Goal: Task Accomplishment & Management: Manage account settings

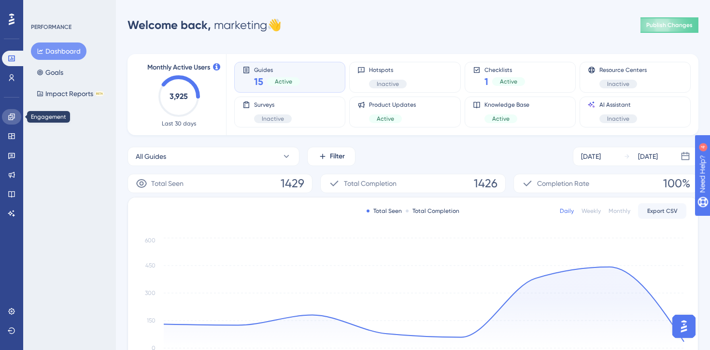
click at [14, 118] on icon at bounding box center [12, 117] width 8 height 8
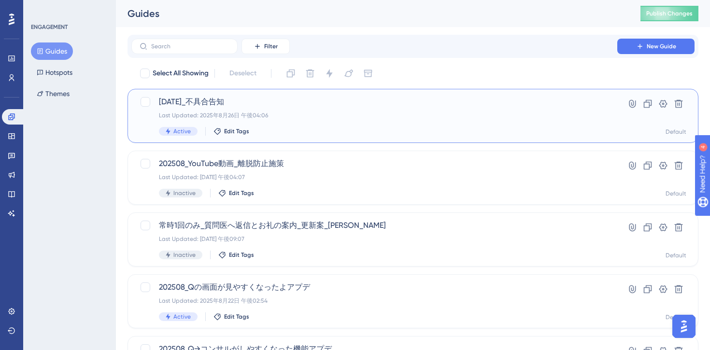
click at [313, 102] on span "2025/08/26_不具合告知" at bounding box center [374, 102] width 431 height 12
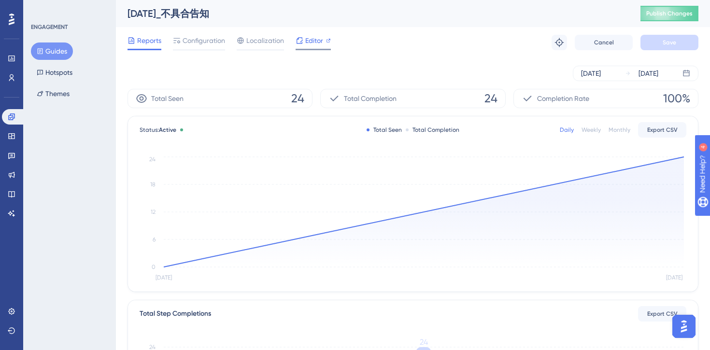
click at [314, 45] on span "Editor" at bounding box center [314, 41] width 18 height 12
click at [202, 42] on span "Configuration" at bounding box center [203, 41] width 42 height 12
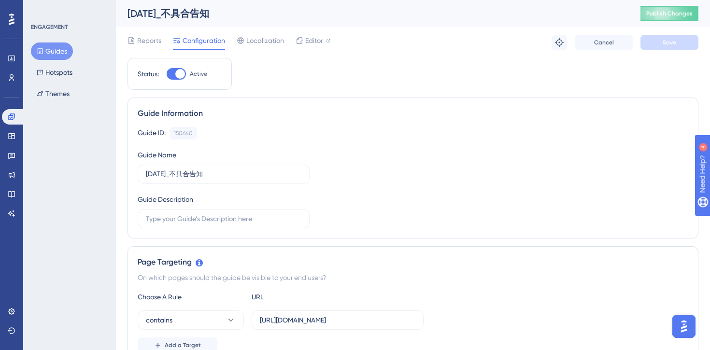
click at [176, 70] on div at bounding box center [176, 74] width 19 height 12
click at [167, 74] on input "Active" at bounding box center [166, 74] width 0 height 0
checkbox input "false"
click at [669, 45] on span "Save" at bounding box center [669, 43] width 14 height 8
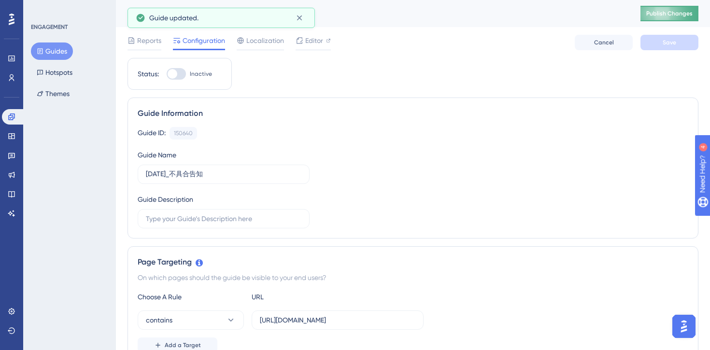
click at [658, 13] on span "Publish Changes" at bounding box center [669, 14] width 46 height 8
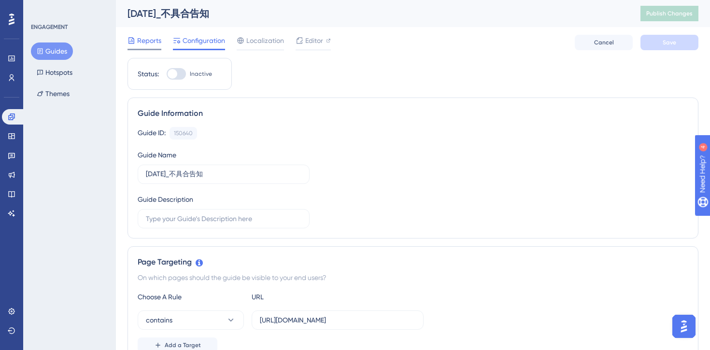
click at [141, 49] on div at bounding box center [144, 49] width 34 height 1
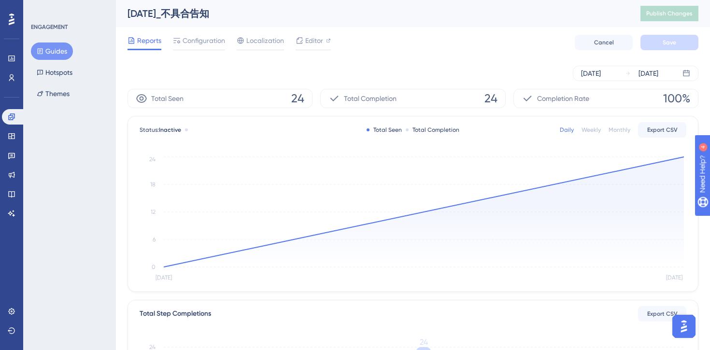
click at [282, 102] on div "Total Seen 24" at bounding box center [219, 98] width 185 height 19
click at [292, 102] on span "24" at bounding box center [297, 98] width 13 height 15
click at [294, 101] on span "24" at bounding box center [297, 98] width 13 height 15
click at [441, 104] on div "Total Completion 24" at bounding box center [412, 98] width 185 height 19
click at [402, 126] on div "Total Seen Total Completion" at bounding box center [412, 130] width 93 height 8
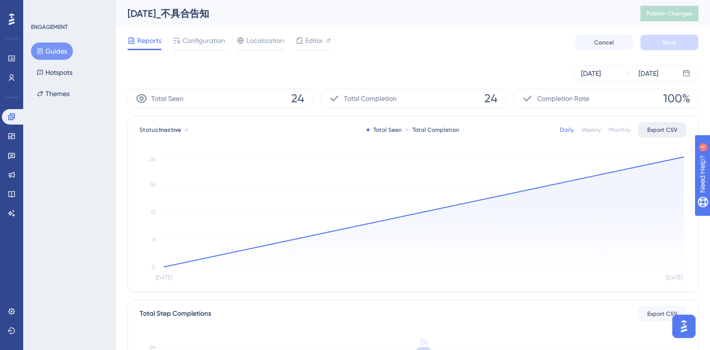
click at [662, 127] on span "Export CSV" at bounding box center [662, 130] width 30 height 8
click at [9, 75] on icon at bounding box center [12, 78] width 8 height 8
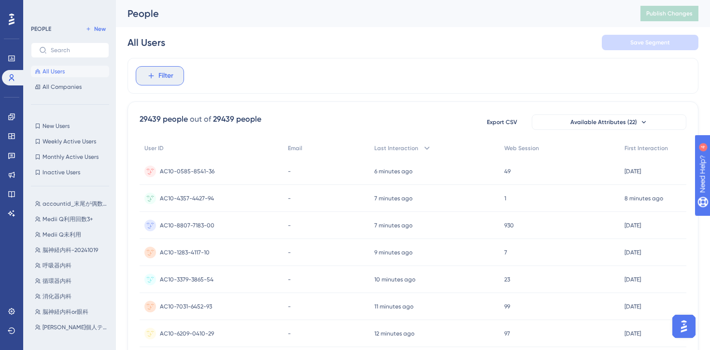
click at [169, 76] on span "Filter" at bounding box center [165, 76] width 15 height 12
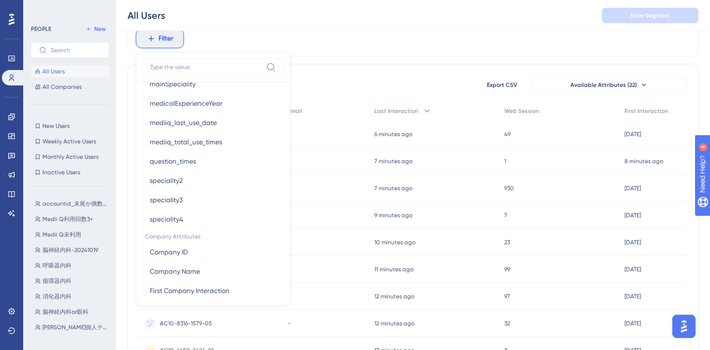
scroll to position [640, 0]
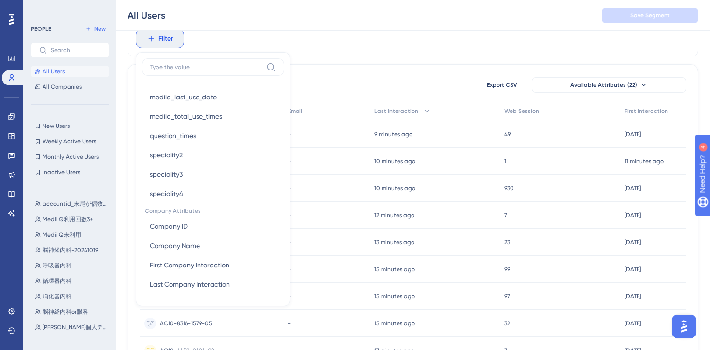
click at [344, 46] on div "Filter Browser Attributes Language Language Browser Browser Device Device Opera…" at bounding box center [412, 39] width 571 height 36
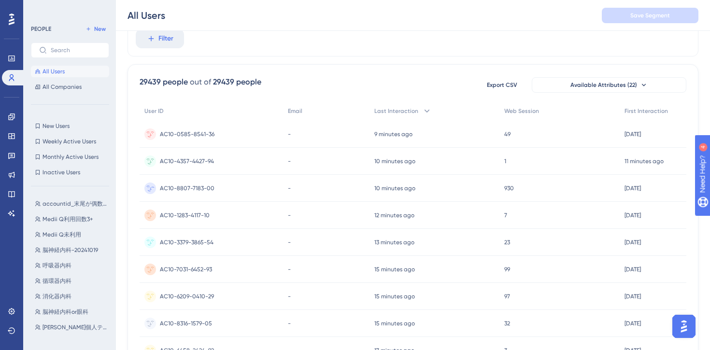
scroll to position [0, 0]
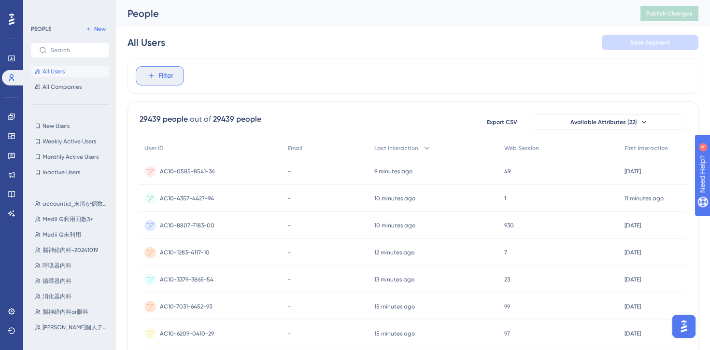
click at [158, 78] on span "Filter" at bounding box center [165, 76] width 15 height 12
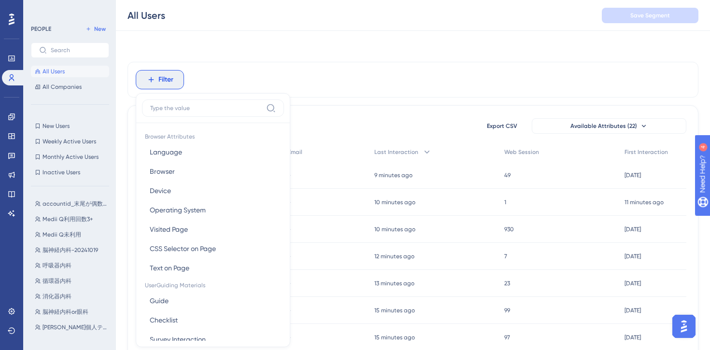
scroll to position [41, 0]
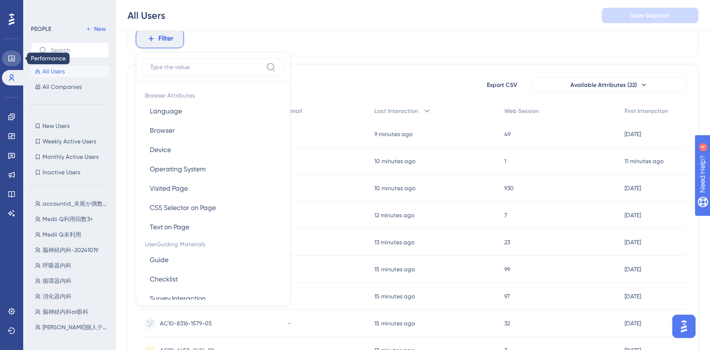
click at [7, 56] on link at bounding box center [11, 58] width 19 height 15
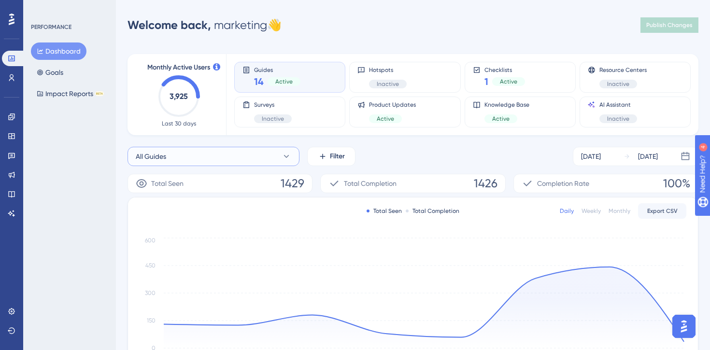
click at [231, 159] on button "All Guides" at bounding box center [213, 156] width 172 height 19
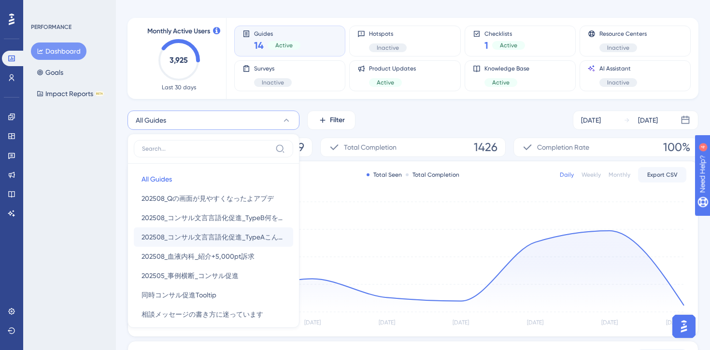
scroll to position [18, 0]
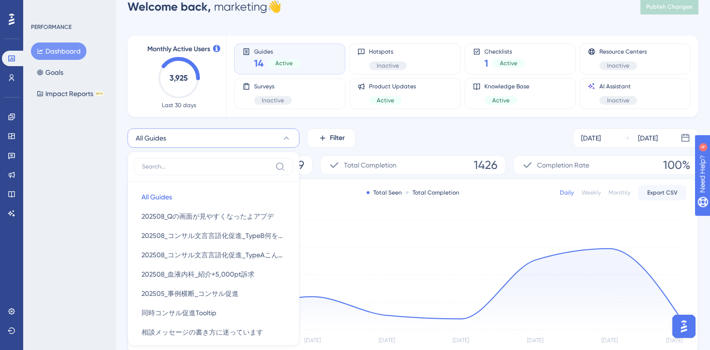
click at [366, 134] on div "All Guides All Guides All Guides 202508_Qの画面が見やすくなったよアプデ 202508_Qの画面が見やすくなったよアプ…" at bounding box center [412, 137] width 571 height 19
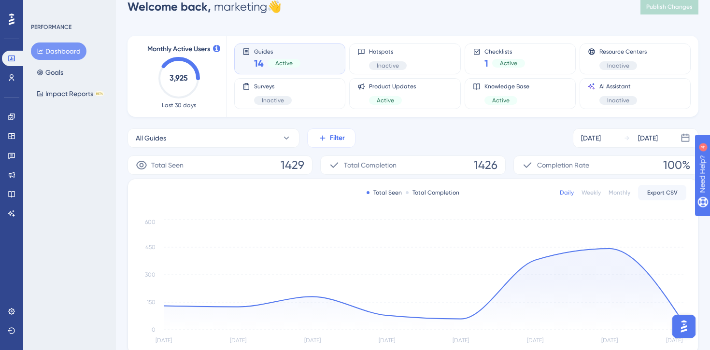
click at [331, 138] on span "Filter" at bounding box center [337, 138] width 15 height 12
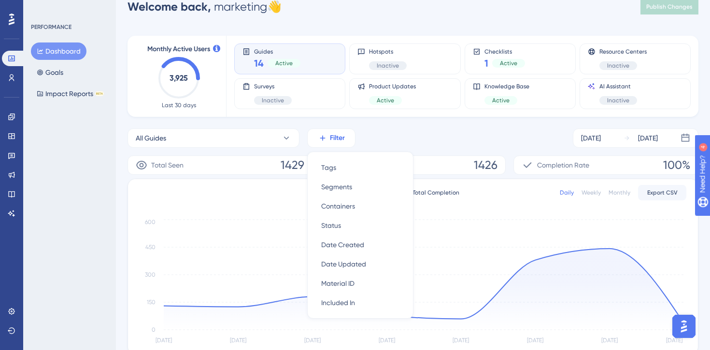
scroll to position [78, 0]
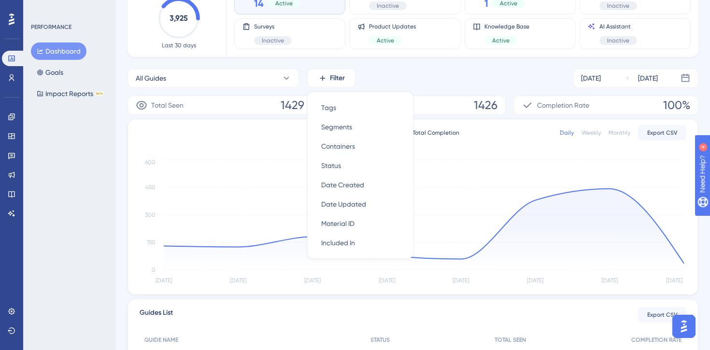
click at [380, 88] on div "All Guides Filter Tags Tags Segments Segments Containers Containers Status Stat…" at bounding box center [412, 293] width 571 height 448
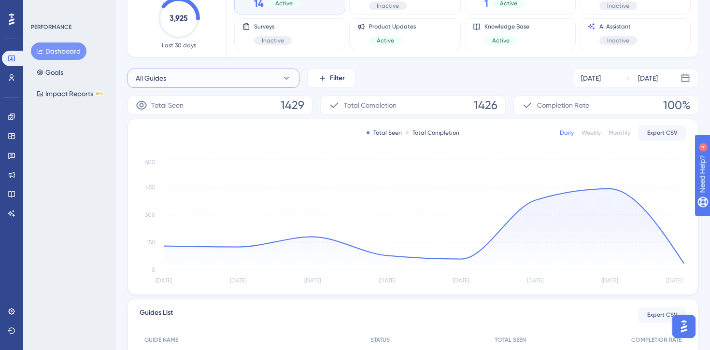
click at [256, 81] on button "All Guides" at bounding box center [213, 78] width 172 height 19
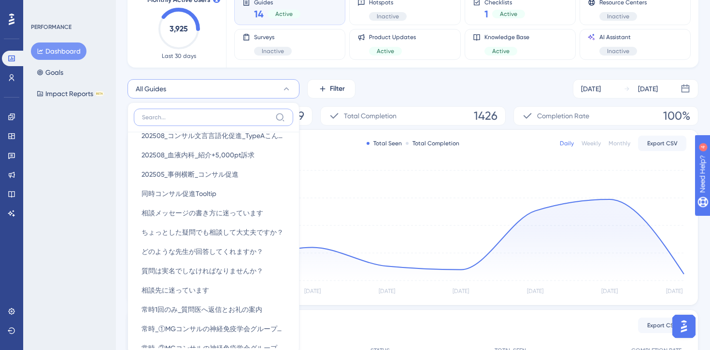
scroll to position [0, 0]
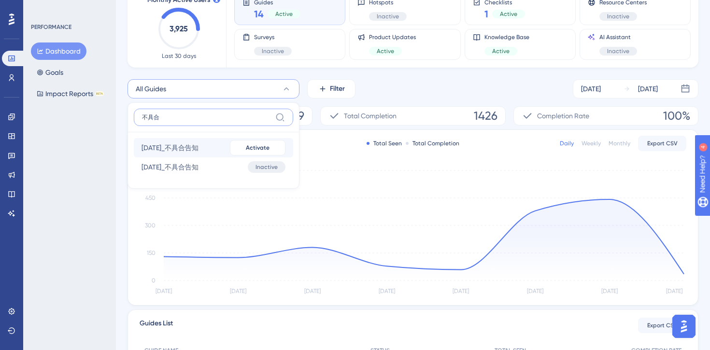
type input "不具合"
click at [182, 148] on span "2025/08/26_不具合告知" at bounding box center [169, 148] width 57 height 12
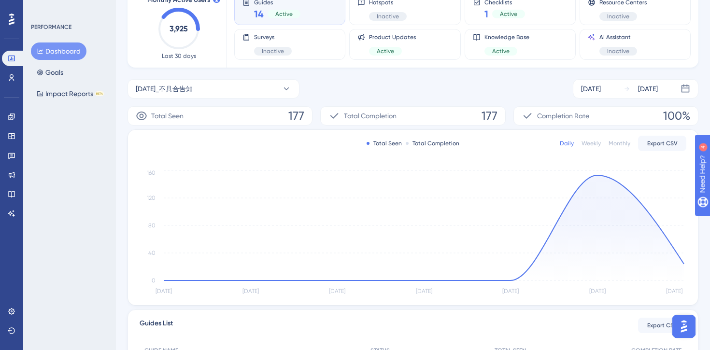
click at [285, 114] on div "Total Seen 177" at bounding box center [219, 115] width 185 height 19
click at [308, 116] on div "Total Seen 177" at bounding box center [219, 115] width 185 height 19
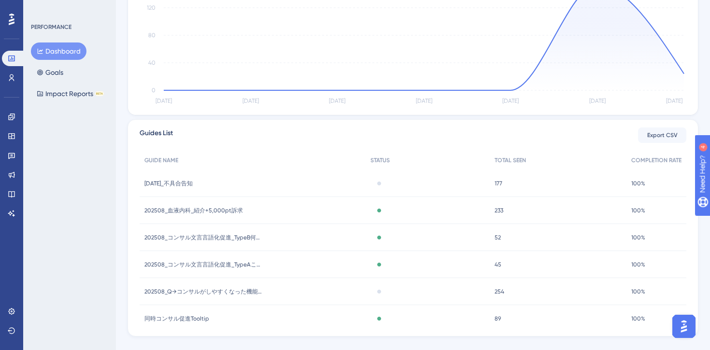
scroll to position [275, 0]
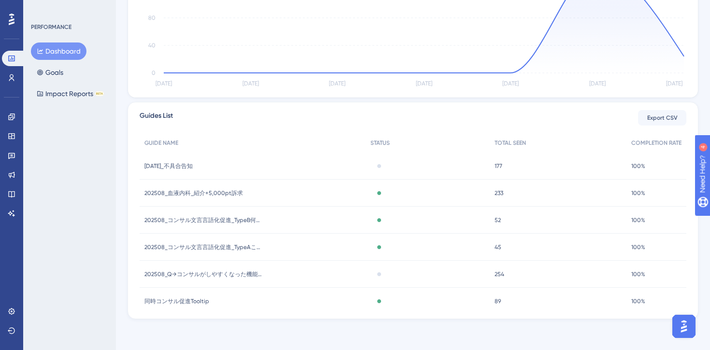
click at [497, 167] on span "177" at bounding box center [498, 166] width 8 height 8
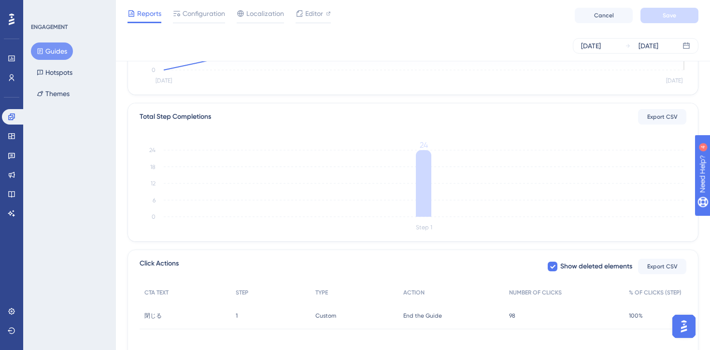
scroll to position [262, 0]
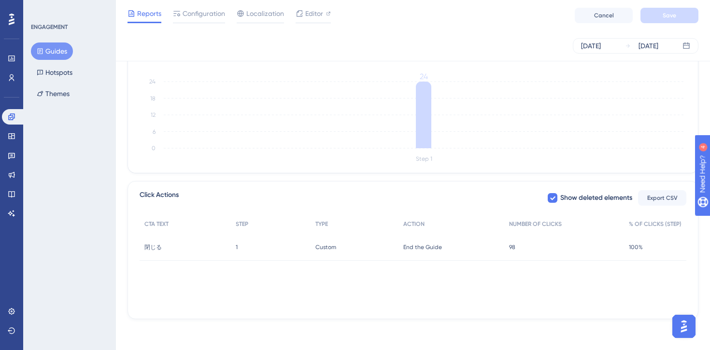
click at [513, 250] on span "98" at bounding box center [512, 247] width 6 height 8
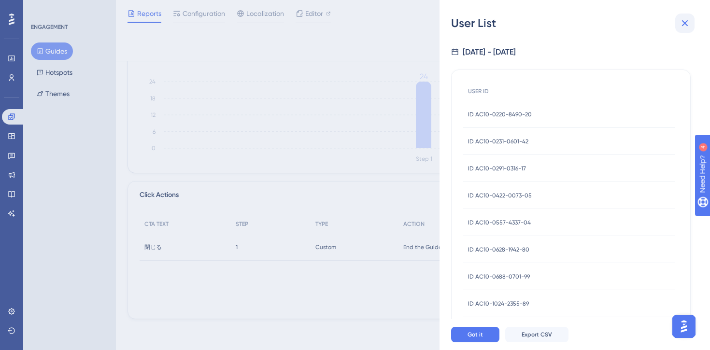
click at [684, 26] on icon at bounding box center [685, 23] width 12 height 12
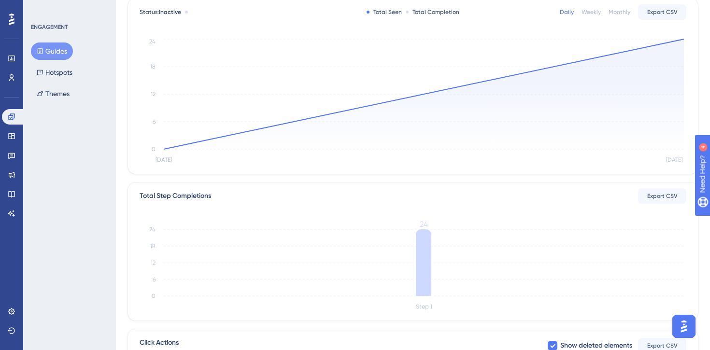
scroll to position [0, 0]
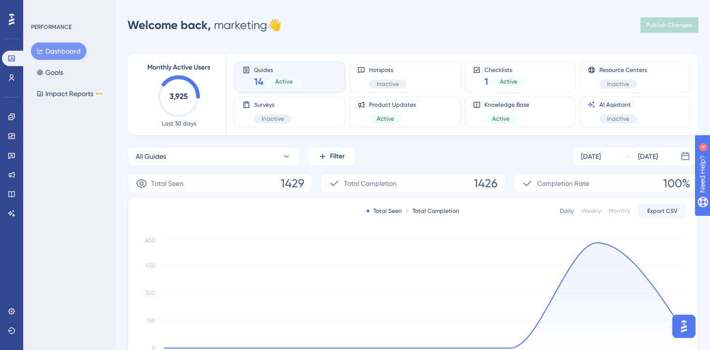
scroll to position [275, 0]
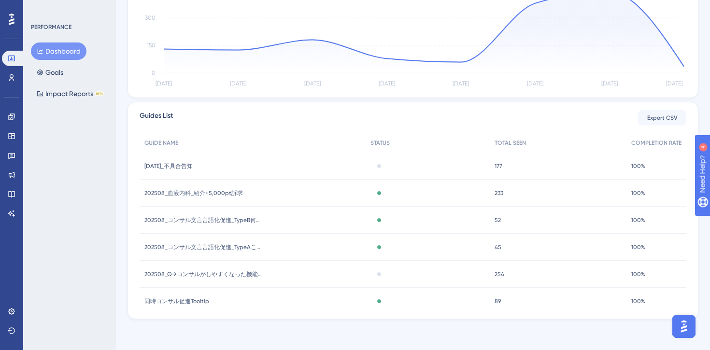
click at [160, 171] on div "2025/08/26_不具合告知 2025/08/26_不具合告知" at bounding box center [253, 166] width 226 height 27
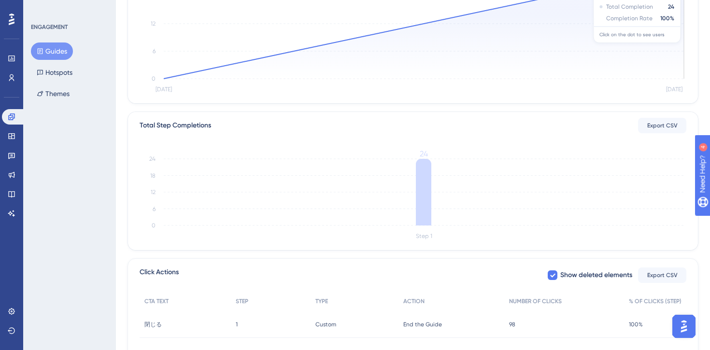
scroll to position [262, 0]
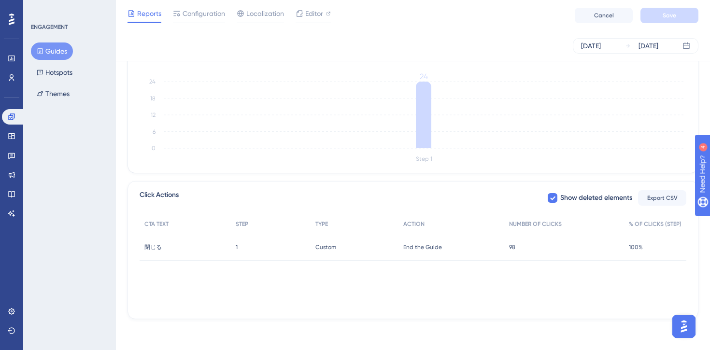
click at [532, 244] on div "98 98" at bounding box center [564, 247] width 120 height 27
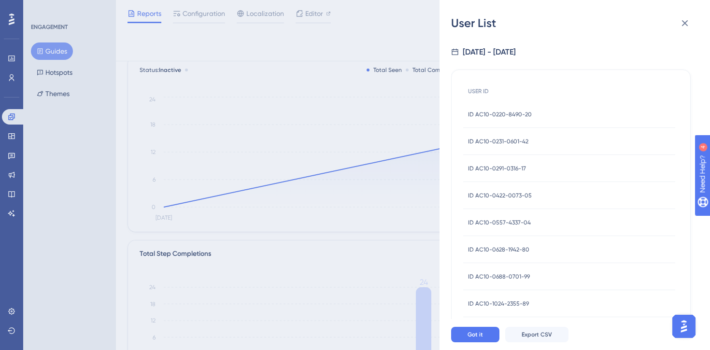
scroll to position [0, 0]
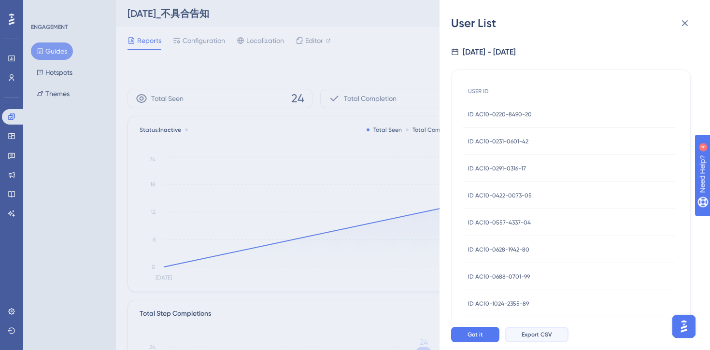
click at [528, 338] on span "Export CSV" at bounding box center [536, 335] width 30 height 8
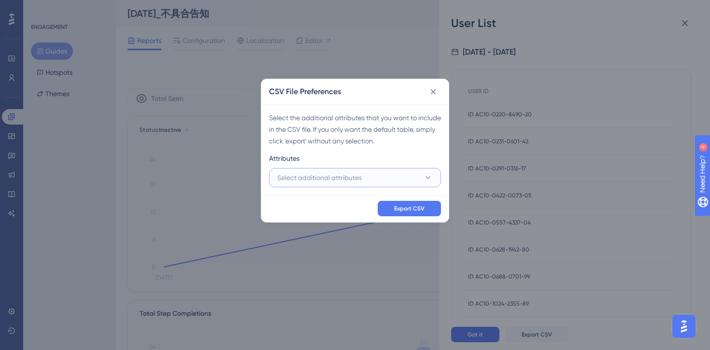
click at [378, 172] on button "Select additional attributes" at bounding box center [355, 177] width 172 height 19
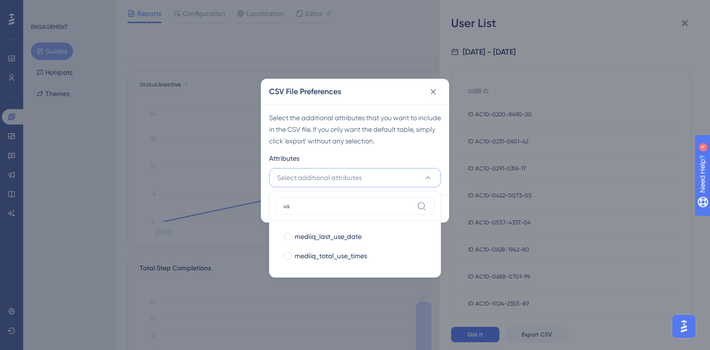
type input "u"
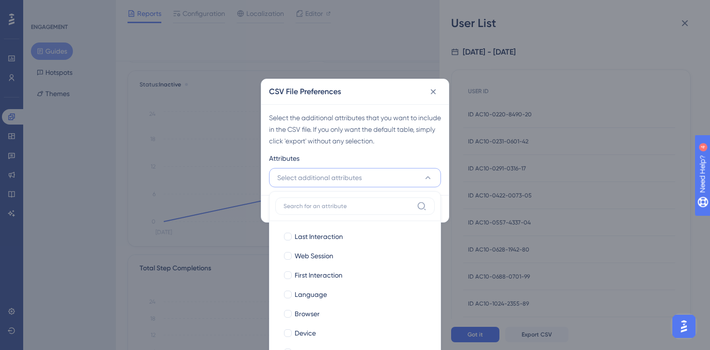
click at [370, 137] on div "Select the additional attributes that you want to include in the CSV file. If y…" at bounding box center [355, 129] width 172 height 35
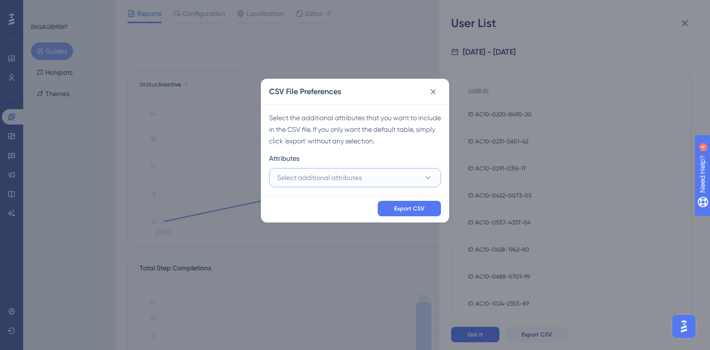
click at [404, 183] on button "Select additional attributes" at bounding box center [355, 177] width 172 height 19
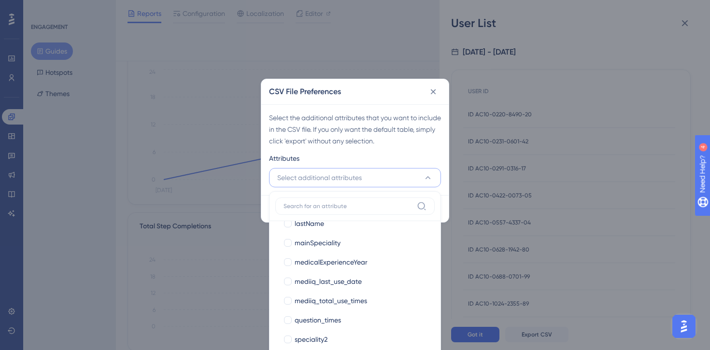
scroll to position [221, 0]
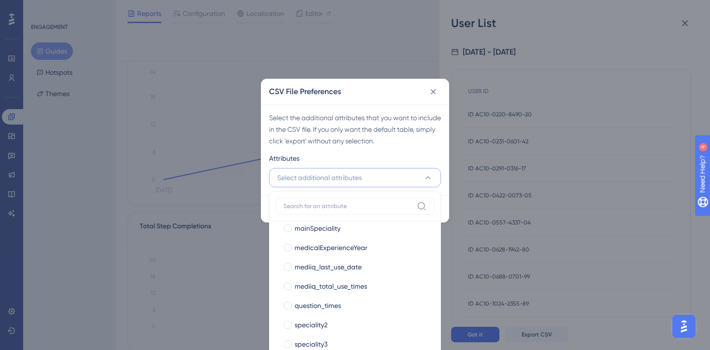
click at [364, 153] on div "Attributes" at bounding box center [355, 160] width 172 height 15
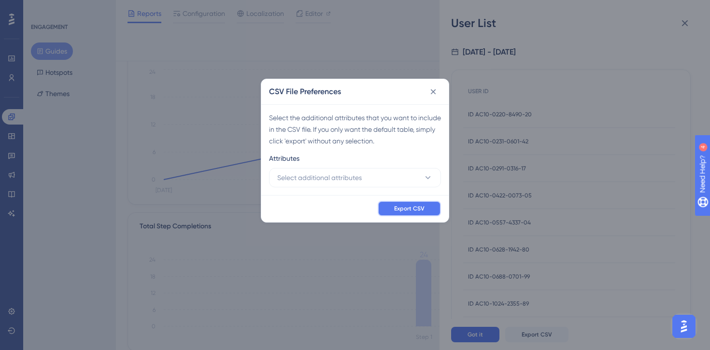
click at [407, 211] on span "Export CSV" at bounding box center [409, 209] width 30 height 8
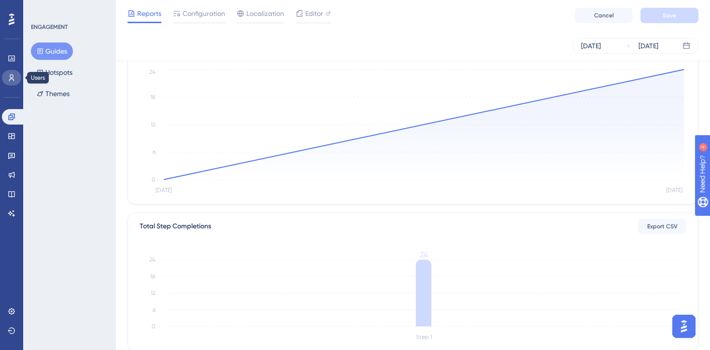
click at [4, 74] on link at bounding box center [11, 77] width 19 height 15
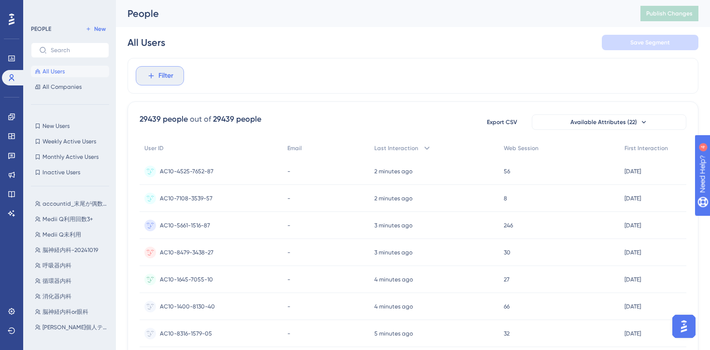
click at [158, 77] on span "Filter" at bounding box center [165, 76] width 15 height 12
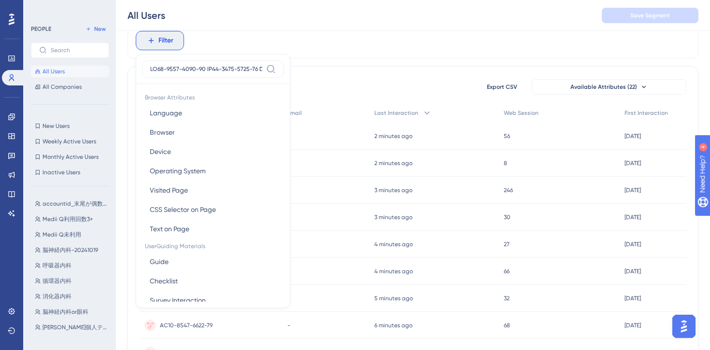
scroll to position [0, 4965]
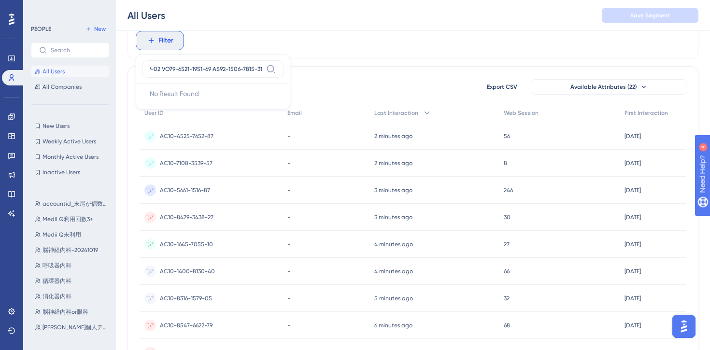
type input "AC10-0220-8490-20 AC10-0231-0601-42 AC10-0291-0316-17 AC10-0422-0073-05 AC10-05…"
click at [159, 41] on span "Filter" at bounding box center [165, 41] width 15 height 12
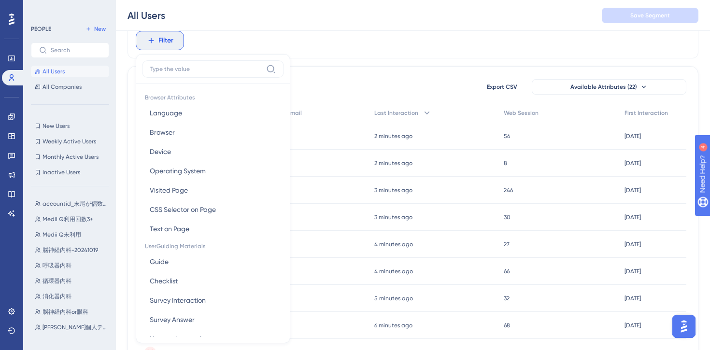
scroll to position [63, 0]
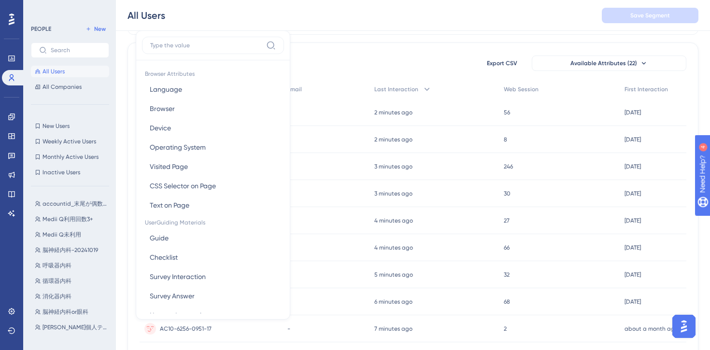
click at [206, 46] on input at bounding box center [206, 46] width 112 height 8
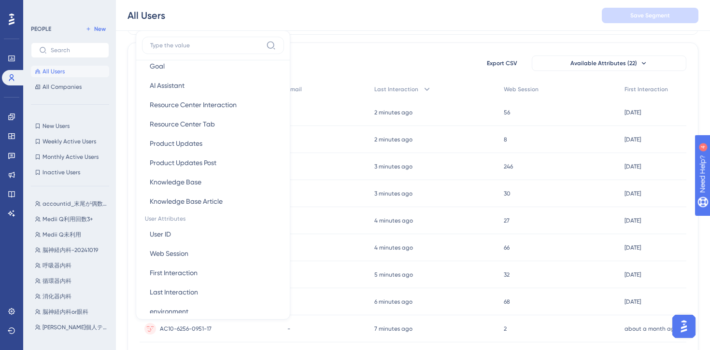
scroll to position [290, 0]
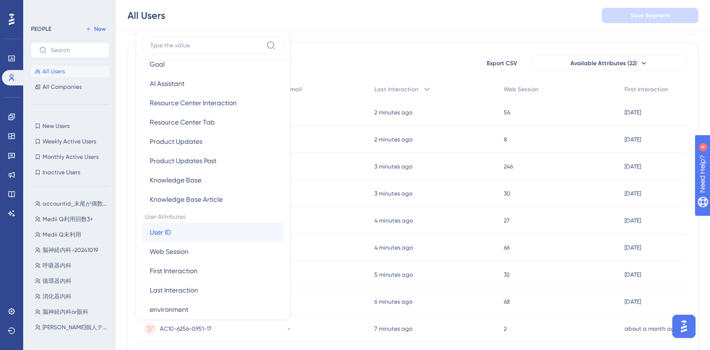
click at [175, 230] on button "User ID User ID" at bounding box center [213, 232] width 142 height 19
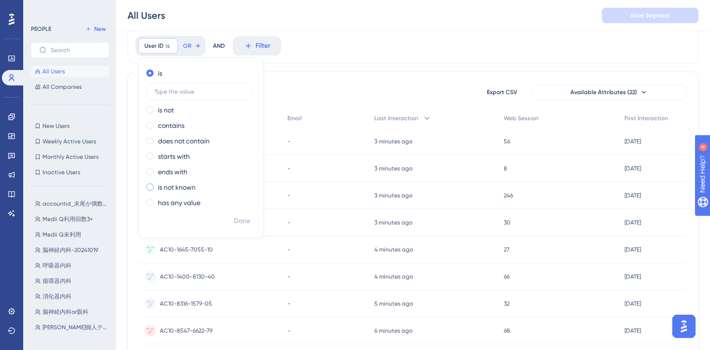
scroll to position [33, 0]
click at [197, 97] on label at bounding box center [199, 92] width 106 height 17
click at [197, 96] on input "text" at bounding box center [199, 92] width 90 height 7
paste input "AC10-0220-8490-20 AC10-0231-0601-42 AC10-0291-0316-17 AC10-0422-0073-05 AC10-05…"
type input "AC10-0220-8490-20 AC10-0231-0601-42 AC10-0291-0316-17 AC10-0422-0073-05 AC10-05…"
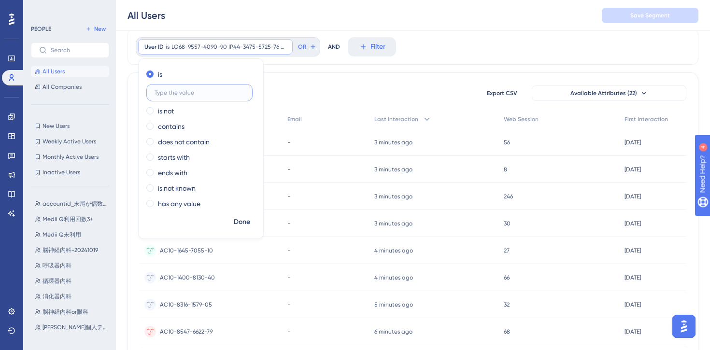
scroll to position [0, 0]
click at [346, 34] on div "User ID is Remove is is not contains does not contain starts with ends with is …" at bounding box center [412, 47] width 571 height 36
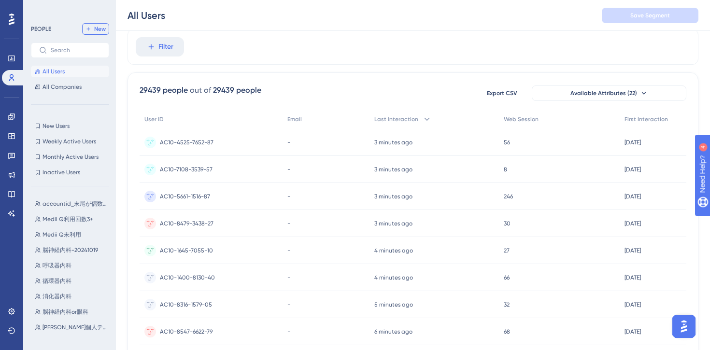
click at [99, 31] on span "New" at bounding box center [100, 29] width 12 height 8
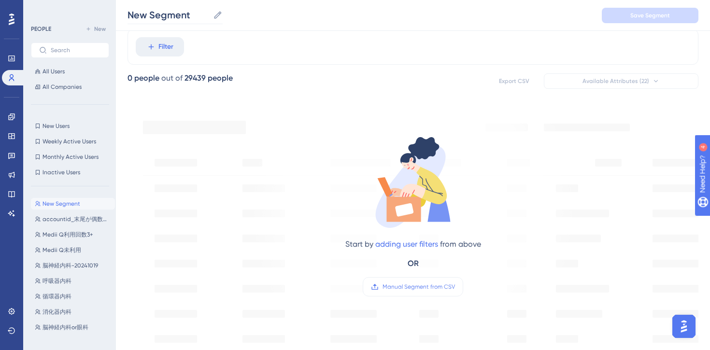
click at [215, 17] on icon at bounding box center [218, 15] width 10 height 10
click at [209, 17] on input "New Segment" at bounding box center [168, 15] width 82 height 14
click at [155, 44] on button "Filter" at bounding box center [160, 46] width 48 height 19
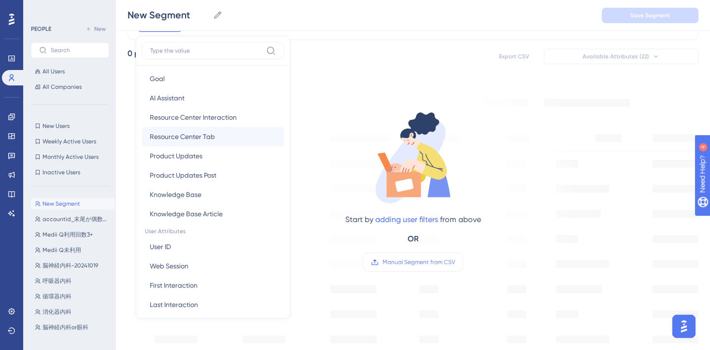
scroll to position [283, 0]
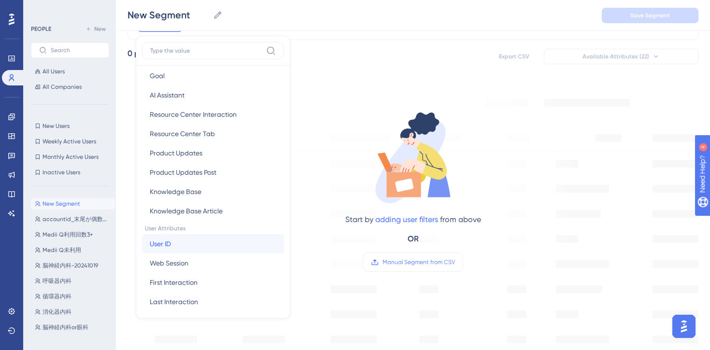
click at [179, 241] on button "User ID User ID" at bounding box center [213, 243] width 142 height 19
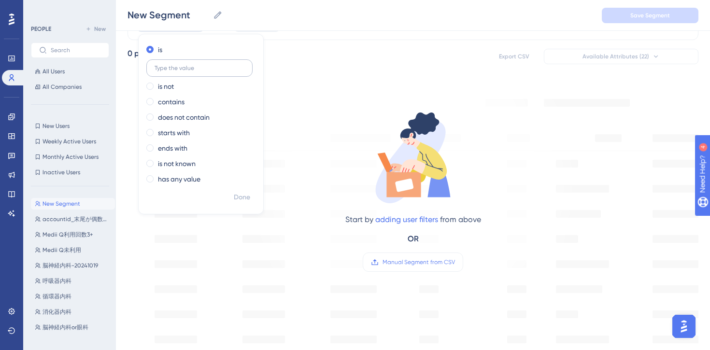
click at [207, 72] on label at bounding box center [199, 67] width 106 height 17
click at [207, 71] on input "text" at bounding box center [199, 68] width 90 height 7
type input "aa"
click at [246, 199] on span "Done" at bounding box center [242, 198] width 16 height 12
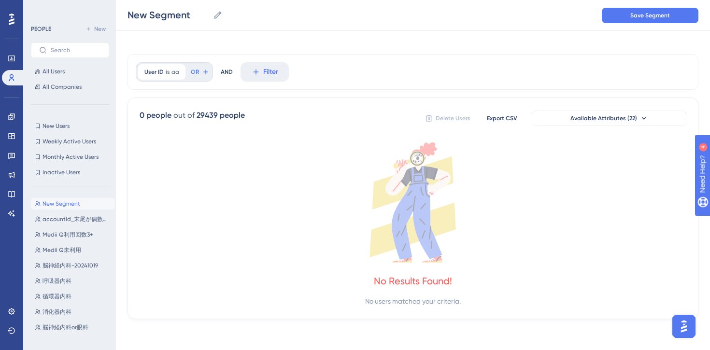
scroll to position [4, 0]
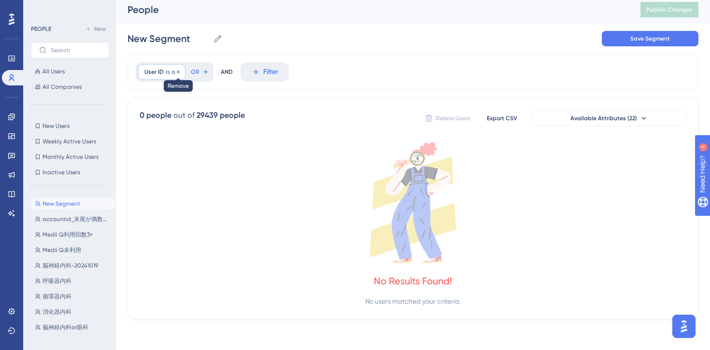
click at [178, 72] on icon at bounding box center [178, 71] width 3 height 3
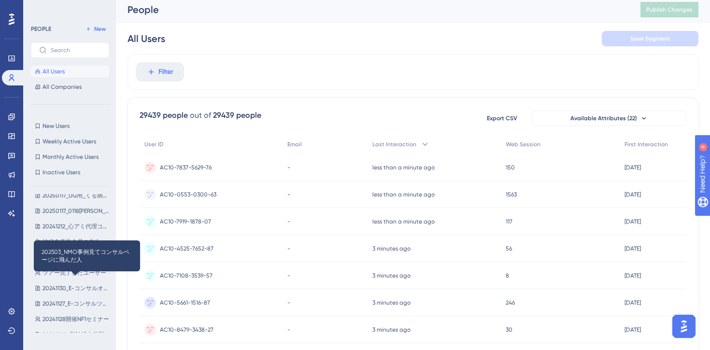
scroll to position [466, 0]
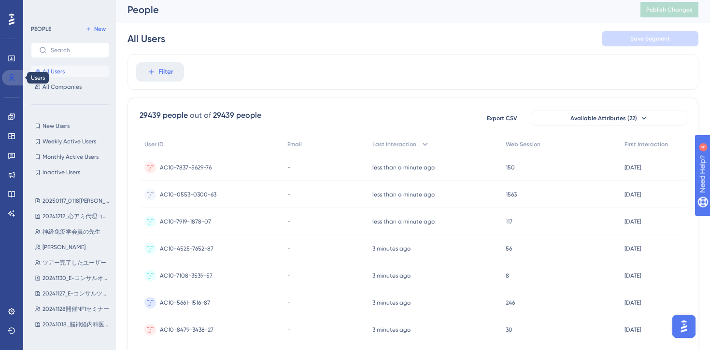
click at [10, 82] on link at bounding box center [13, 77] width 23 height 15
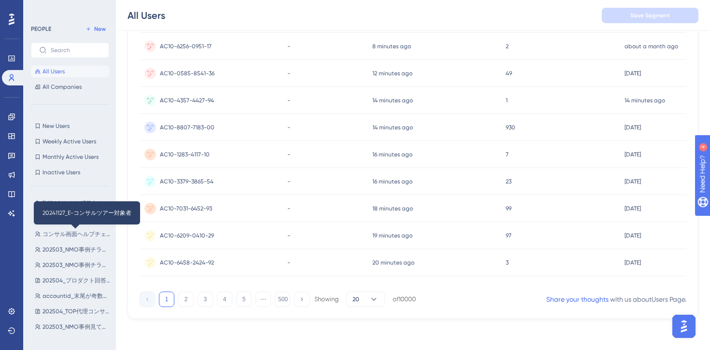
scroll to position [0, 0]
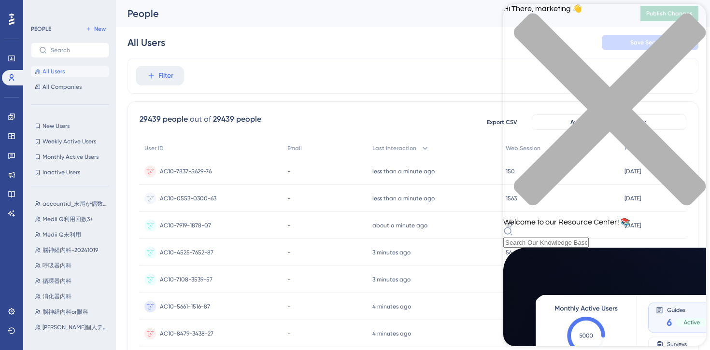
click at [540, 226] on div "Resource Center Header" at bounding box center [604, 236] width 203 height 21
click at [543, 59] on div "Hi There, marketing 👋 Welcome to our Resource Center! 📚" at bounding box center [604, 126] width 203 height 244
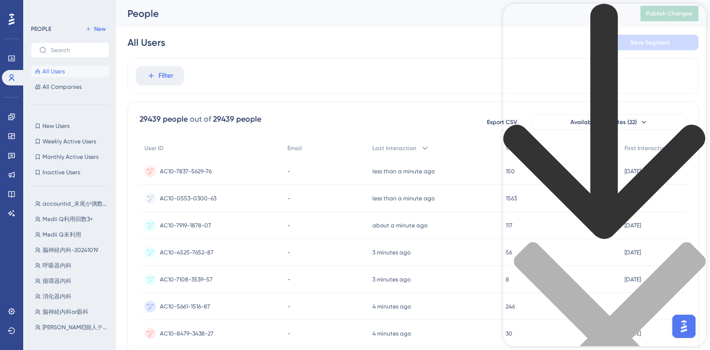
click at [692, 242] on icon "close resource center" at bounding box center [610, 338] width 192 height 192
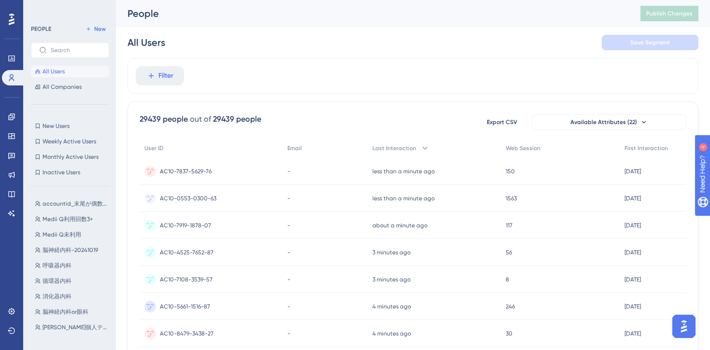
click at [545, 44] on div "All Users Save Segment" at bounding box center [412, 42] width 571 height 31
click at [688, 324] on img "Open AI Assistant Launcher" at bounding box center [683, 326] width 17 height 17
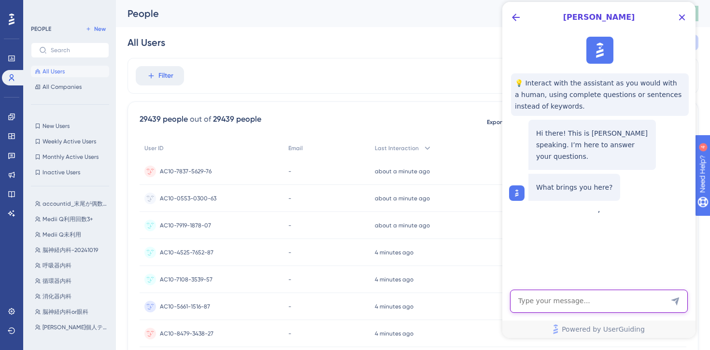
click at [539, 305] on textarea "AI Assistant Text Input" at bounding box center [599, 301] width 178 height 23
click at [596, 304] on textarea "AI Assistant Text Input" at bounding box center [599, 301] width 178 height 23
paste textarea "Is it possible to create user segments through CSV import?"
type textarea "Is it possible to create user segments through CSV import?"
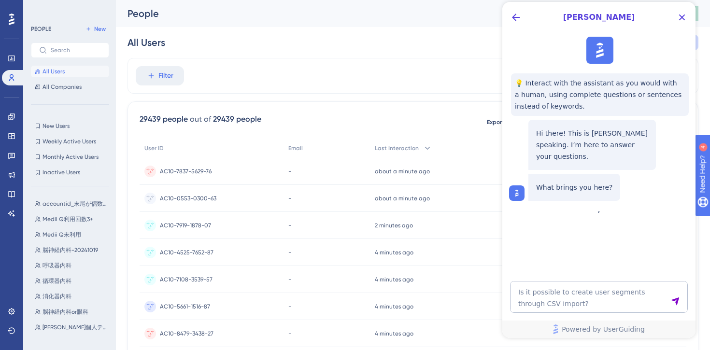
click at [679, 301] on icon "Send Message" at bounding box center [675, 301] width 10 height 10
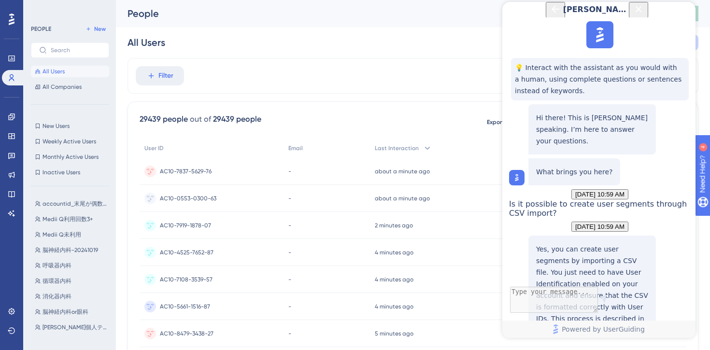
scroll to position [175, 0]
click at [212, 38] on div "All Users Save Segment" at bounding box center [412, 42] width 571 height 31
click at [644, 15] on icon "Close Button" at bounding box center [638, 9] width 12 height 12
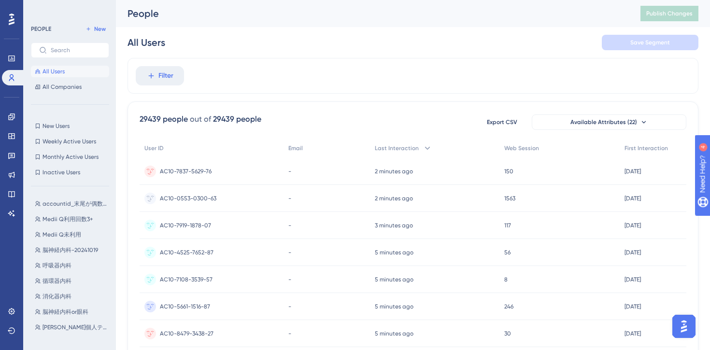
scroll to position [0, 0]
click at [100, 28] on span "New" at bounding box center [100, 29] width 12 height 8
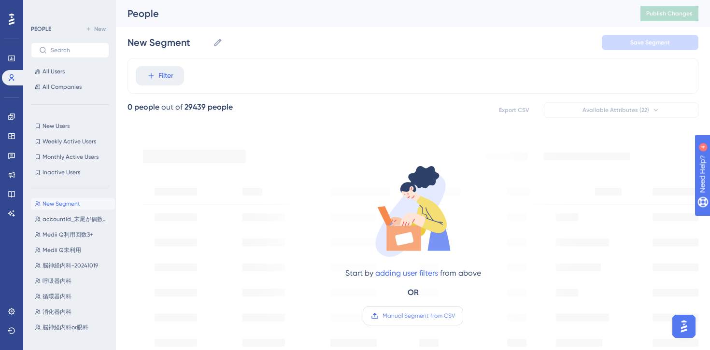
click at [399, 315] on span "Manual Segment from CSV" at bounding box center [418, 316] width 72 height 8
click at [455, 316] on input "Manual Segment from CSV" at bounding box center [455, 316] width 0 height 0
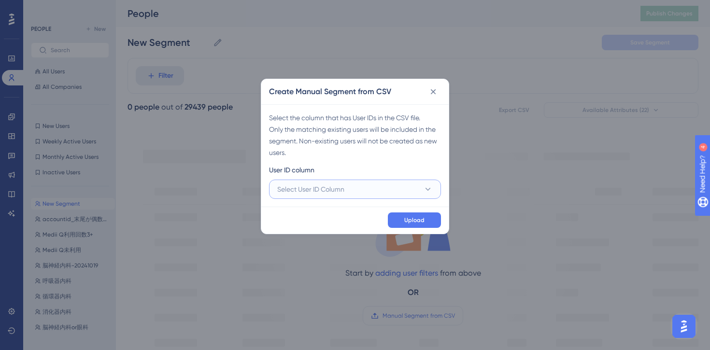
click at [344, 190] on span "Select User ID Column" at bounding box center [310, 189] width 67 height 12
click at [327, 214] on div "A - User ID A - User ID" at bounding box center [355, 218] width 144 height 19
click at [416, 224] on button "Upload" at bounding box center [414, 219] width 53 height 15
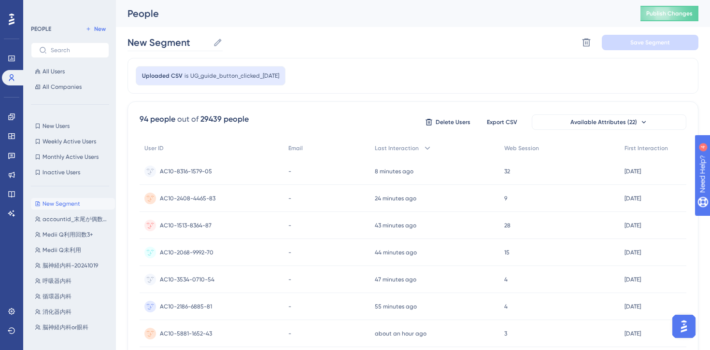
click at [218, 44] on icon at bounding box center [218, 43] width 10 height 10
click at [209, 44] on input "New Segment" at bounding box center [168, 43] width 82 height 14
drag, startPoint x: 196, startPoint y: 42, endPoint x: 135, endPoint y: 42, distance: 60.3
click at [135, 42] on input "New Segment" at bounding box center [168, 43] width 82 height 14
type input "N"
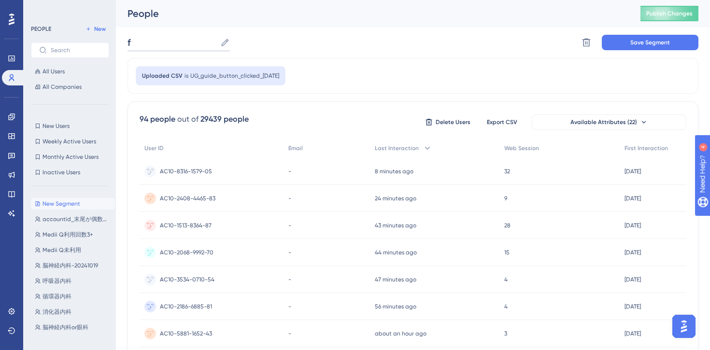
type input "ふ"
click at [182, 43] on input "8/26不具合" at bounding box center [161, 43] width 69 height 14
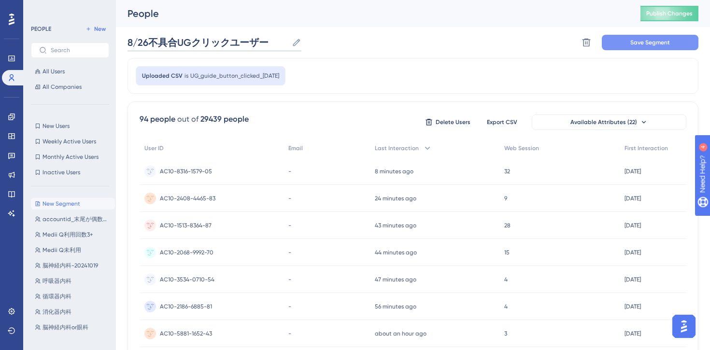
type input "8/26不具合UGクリックユーザー"
click at [627, 38] on button "Save Segment" at bounding box center [650, 42] width 97 height 15
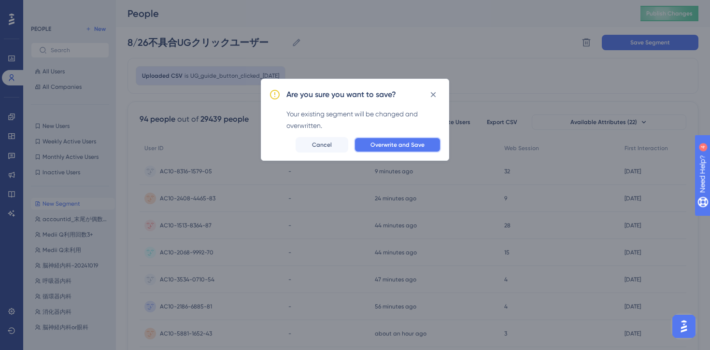
click at [397, 148] on span "Overwrite and Save" at bounding box center [397, 145] width 54 height 8
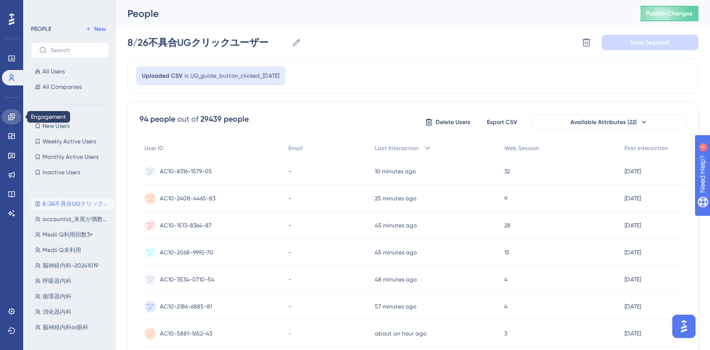
click at [15, 115] on icon at bounding box center [12, 117] width 8 height 8
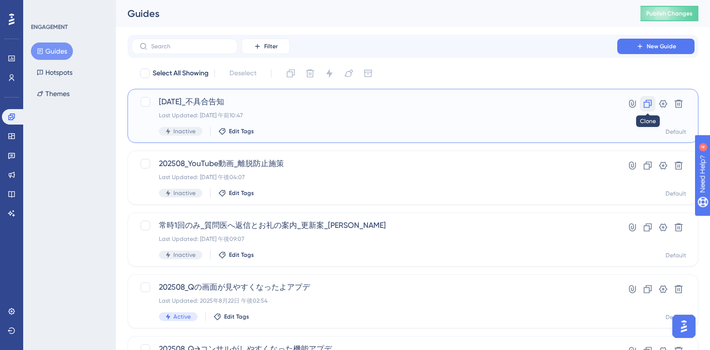
click at [649, 103] on icon at bounding box center [648, 104] width 8 height 8
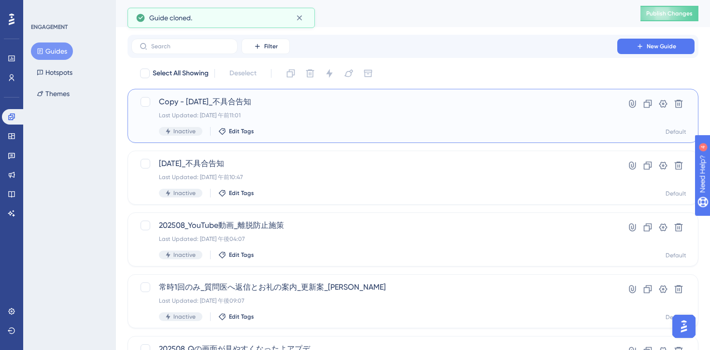
click at [298, 97] on span "Copy - [DATE]_不具合告知" at bounding box center [374, 102] width 431 height 12
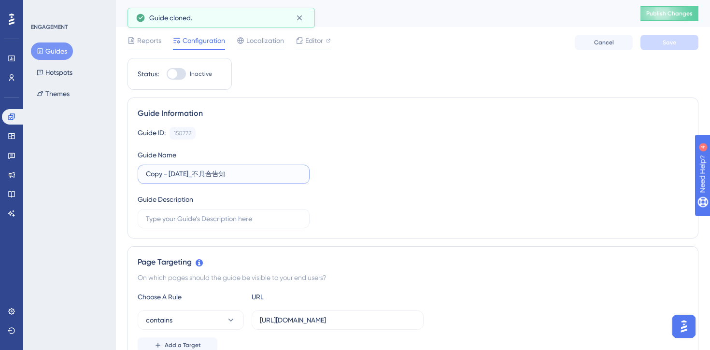
drag, startPoint x: 169, startPoint y: 177, endPoint x: 122, endPoint y: 176, distance: 47.8
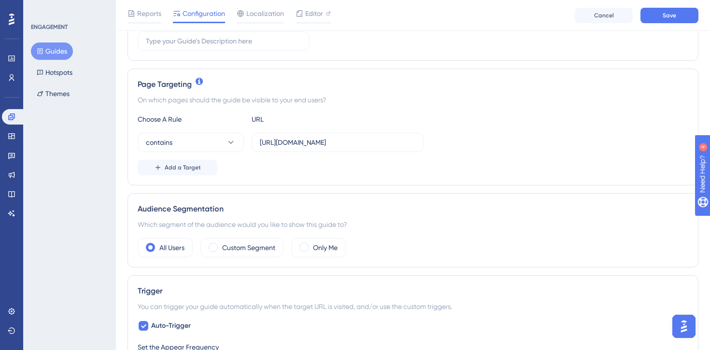
scroll to position [207, 0]
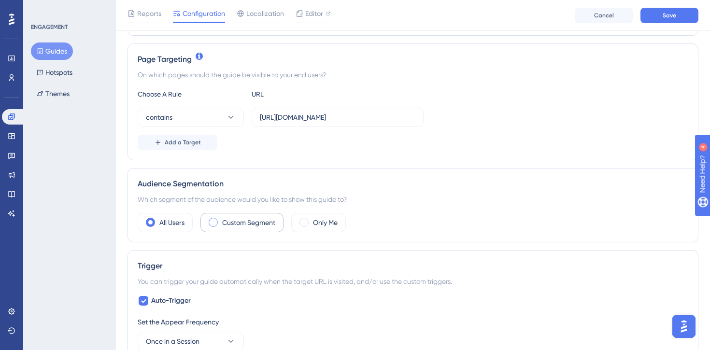
type input "2025/08/26_不具合復旧告知"
click at [220, 224] on div "Custom Segment" at bounding box center [241, 222] width 83 height 19
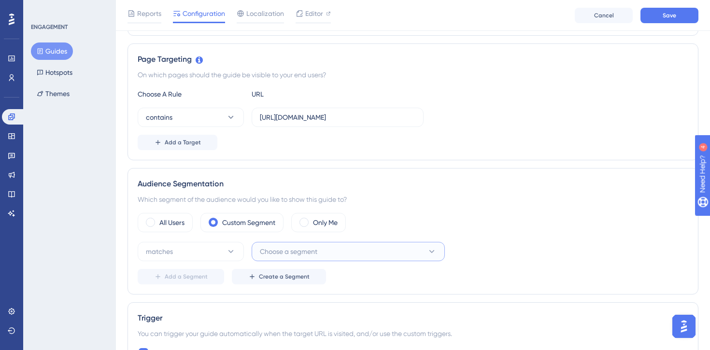
click at [290, 250] on span "Choose a segment" at bounding box center [288, 252] width 57 height 12
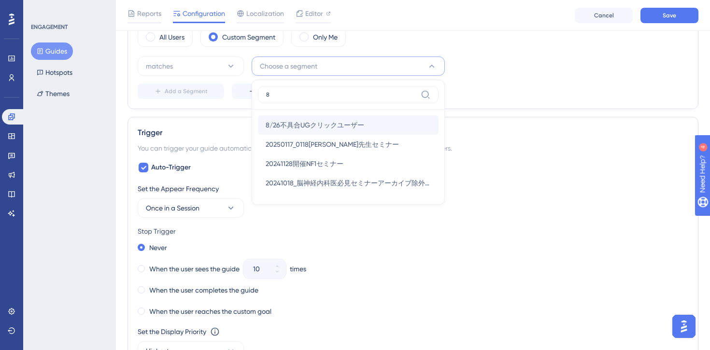
type input "8"
click at [325, 123] on span "8/26不具合UGクリックユーザー" at bounding box center [315, 125] width 98 height 12
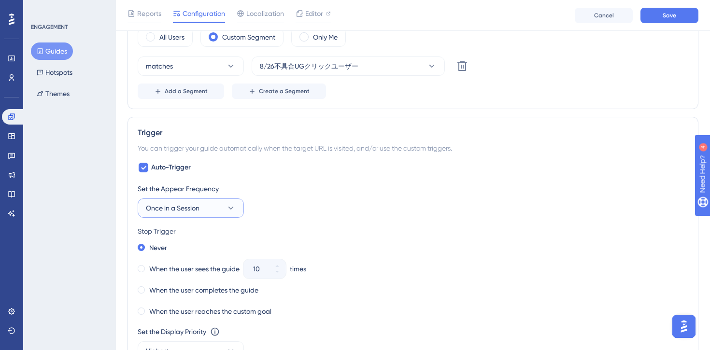
click at [193, 210] on span "Once in a Session" at bounding box center [173, 208] width 54 height 12
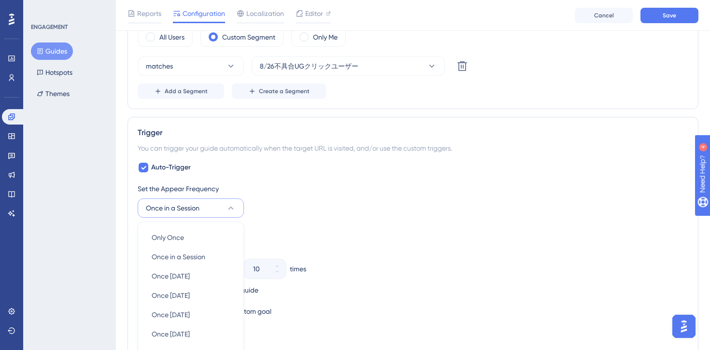
scroll to position [511, 0]
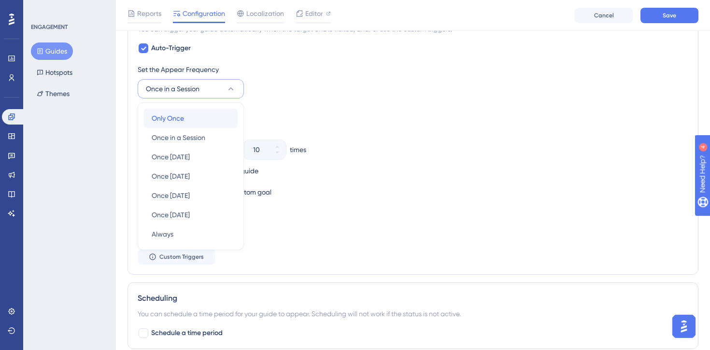
click at [183, 121] on span "Only Once" at bounding box center [168, 118] width 32 height 12
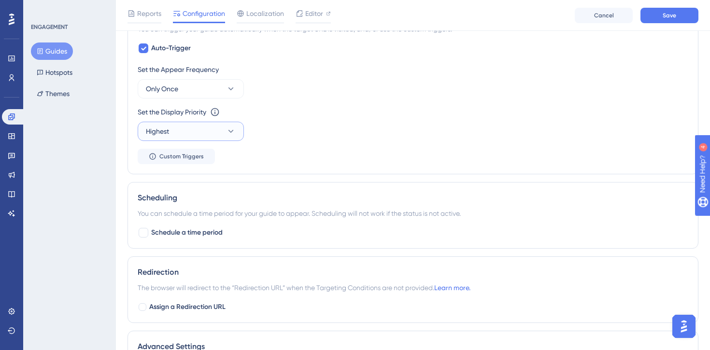
click at [229, 134] on icon at bounding box center [231, 131] width 10 height 10
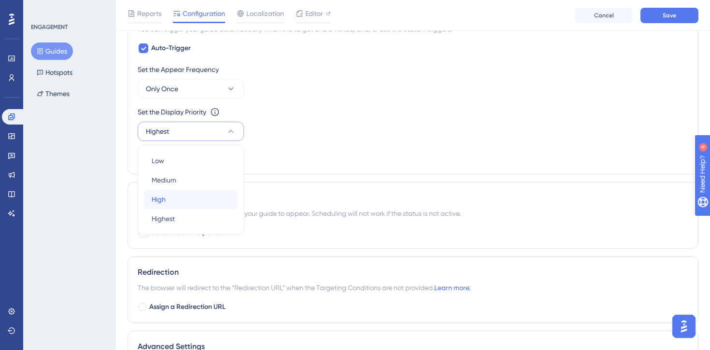
click at [210, 202] on div "High High" at bounding box center [191, 199] width 78 height 19
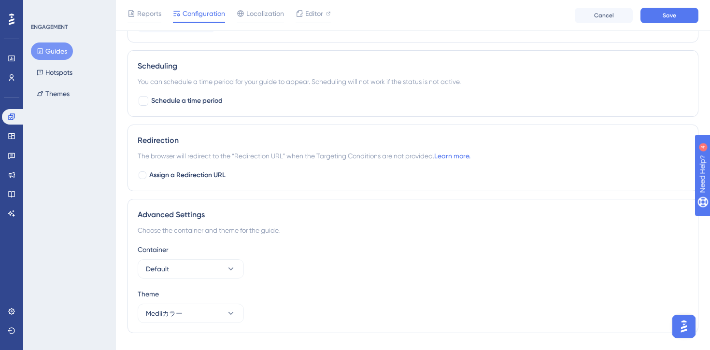
scroll to position [639, 0]
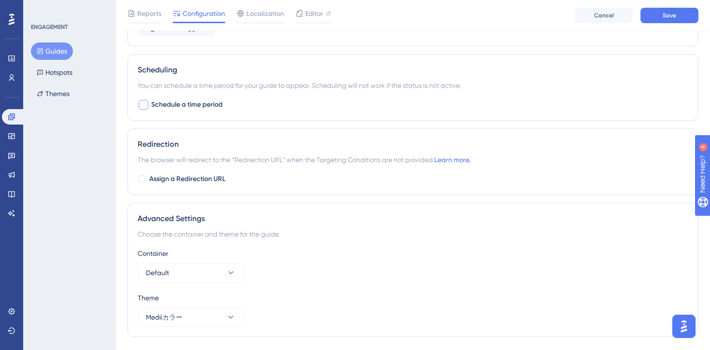
click at [149, 103] on div at bounding box center [144, 105] width 12 height 12
checkbox input "true"
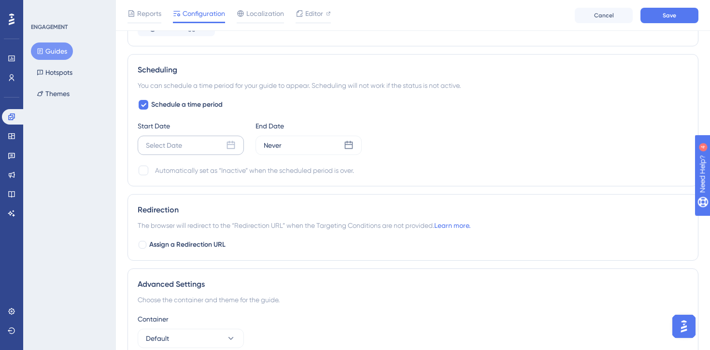
click at [233, 146] on icon at bounding box center [231, 145] width 10 height 10
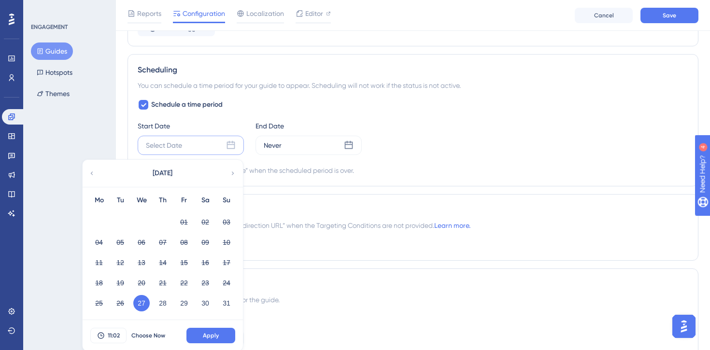
click at [144, 302] on button "27" at bounding box center [141, 303] width 16 height 16
click at [213, 338] on span "Apply" at bounding box center [211, 336] width 16 height 8
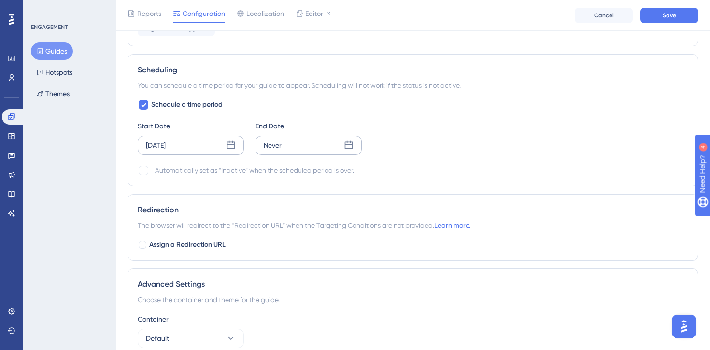
click at [349, 143] on icon at bounding box center [349, 145] width 10 height 10
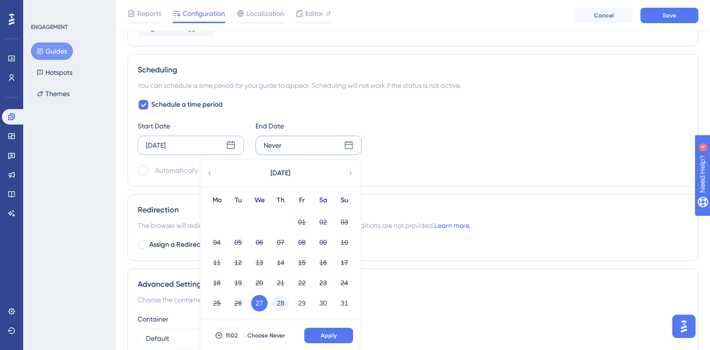
click at [280, 303] on button "28" at bounding box center [280, 303] width 16 height 16
click at [233, 335] on span "11:02" at bounding box center [231, 336] width 12 height 8
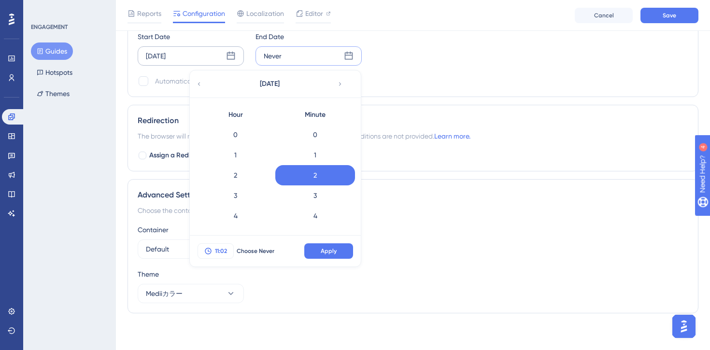
scroll to position [182, 0]
click at [397, 88] on div "Scheduling You can schedule a time period for your guide to appear. Scheduling …" at bounding box center [412, 31] width 571 height 132
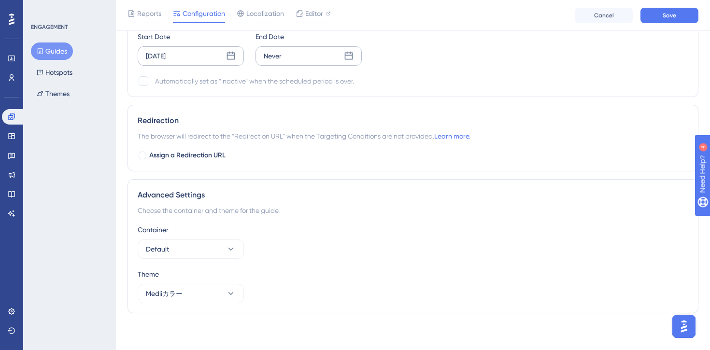
click at [351, 54] on icon at bounding box center [349, 56] width 10 height 10
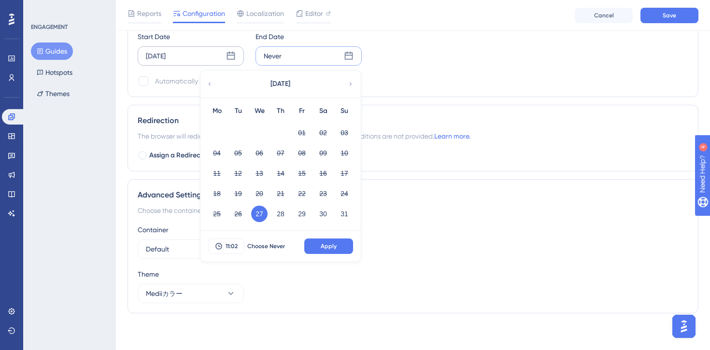
click at [262, 211] on button "27" at bounding box center [259, 214] width 16 height 16
click at [234, 246] on span "11:02" at bounding box center [231, 246] width 12 height 8
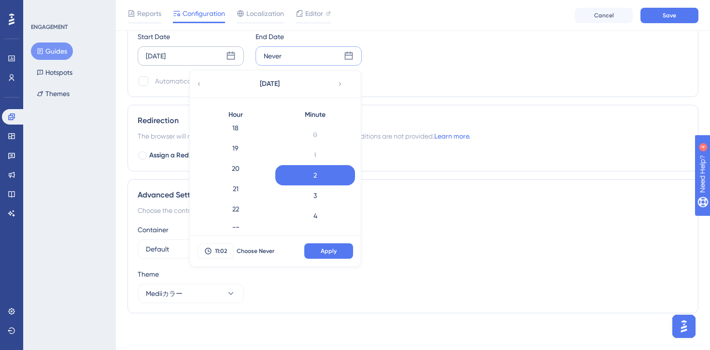
scroll to position [383, 0]
click at [235, 219] on div "23" at bounding box center [236, 218] width 80 height 20
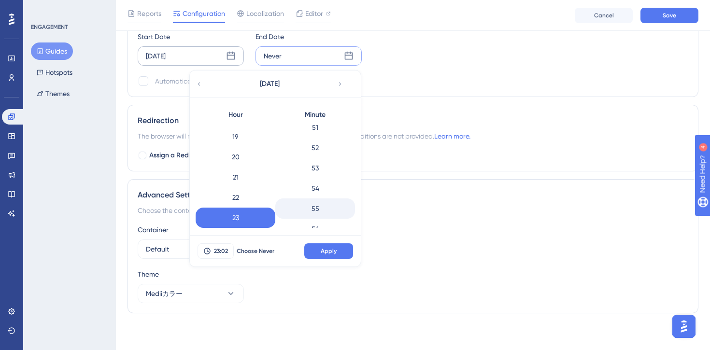
scroll to position [1113, 0]
click at [317, 217] on div "59" at bounding box center [315, 218] width 80 height 20
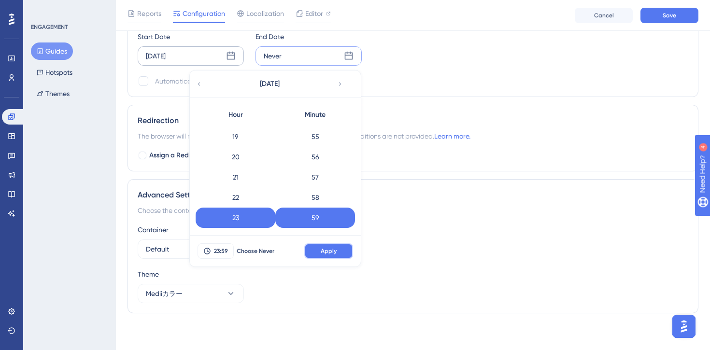
click at [329, 253] on span "Apply" at bounding box center [329, 251] width 16 height 8
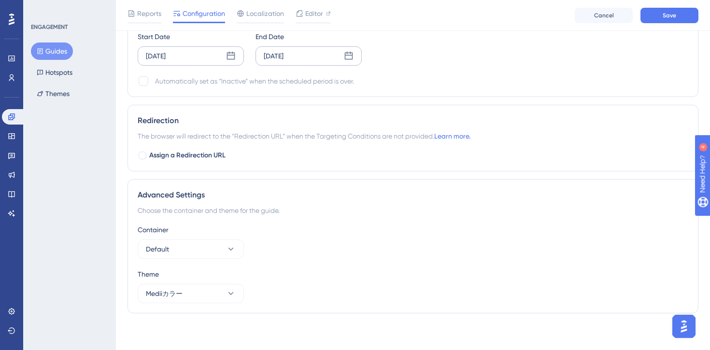
click at [403, 87] on div "Scheduling You can schedule a time period for your guide to appear. Scheduling …" at bounding box center [412, 31] width 571 height 132
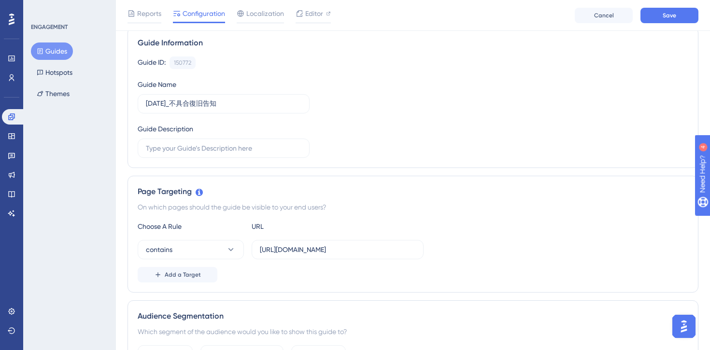
scroll to position [0, 0]
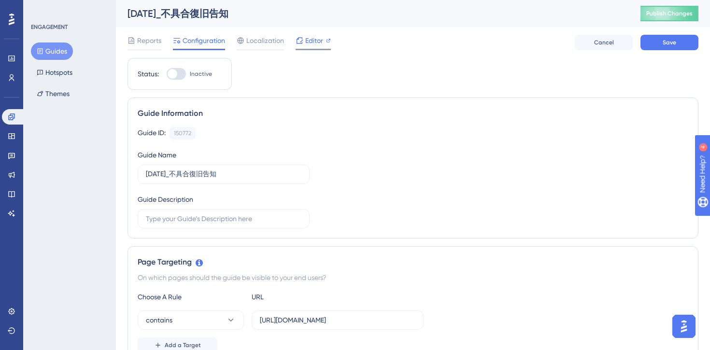
click at [315, 41] on span "Editor" at bounding box center [314, 41] width 18 height 12
click at [352, 141] on div "Guide ID: 150772 Copy Guide Name 2025/08/26_不具合復旧告知 Guide Description" at bounding box center [413, 177] width 550 height 101
click at [661, 42] on button "Save" at bounding box center [669, 42] width 58 height 15
click at [320, 41] on span "Editor" at bounding box center [314, 41] width 18 height 12
click at [178, 74] on div at bounding box center [176, 74] width 19 height 12
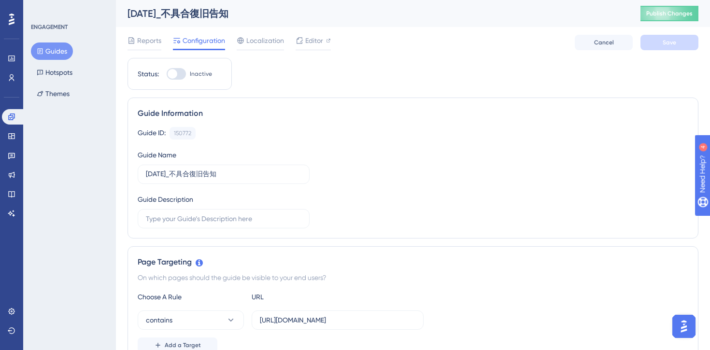
click at [167, 74] on input "Inactive" at bounding box center [166, 74] width 0 height 0
checkbox input "true"
click at [677, 40] on button "Save" at bounding box center [669, 42] width 58 height 15
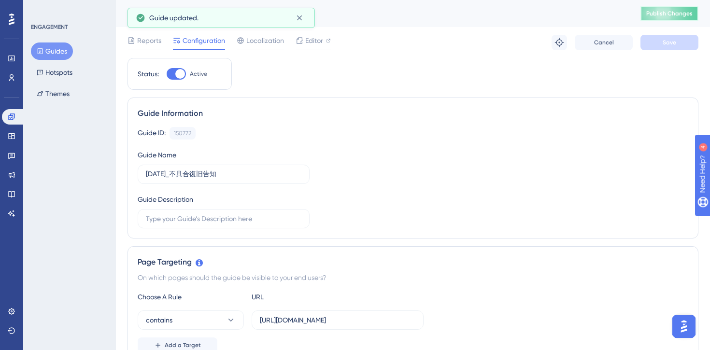
click at [662, 14] on span "Publish Changes" at bounding box center [669, 14] width 46 height 8
click at [302, 19] on icon at bounding box center [299, 18] width 10 height 10
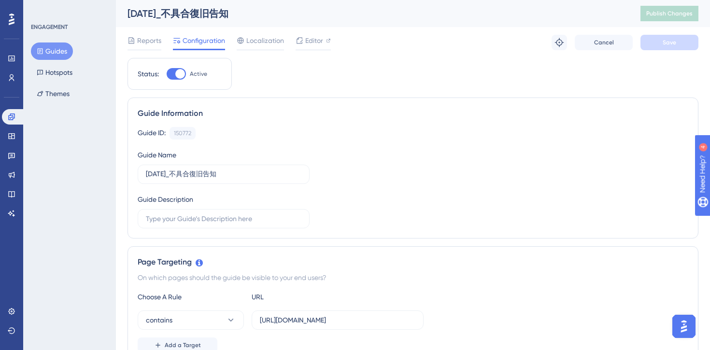
click at [319, 45] on span "Editor" at bounding box center [314, 41] width 18 height 12
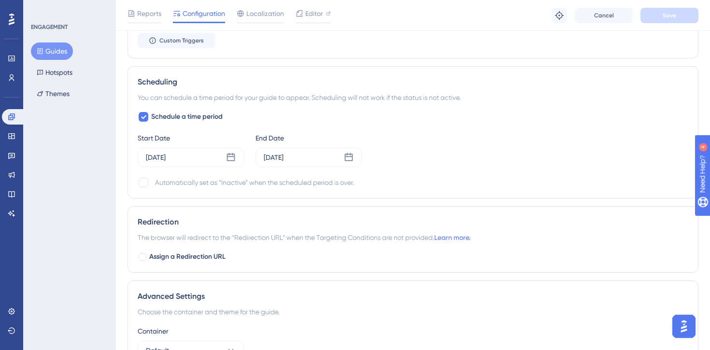
scroll to position [629, 0]
click at [200, 183] on div "Automatically set as “Inactive” when the scheduled period is over." at bounding box center [254, 181] width 199 height 12
click at [144, 181] on div at bounding box center [144, 181] width 10 height 10
checkbox input "true"
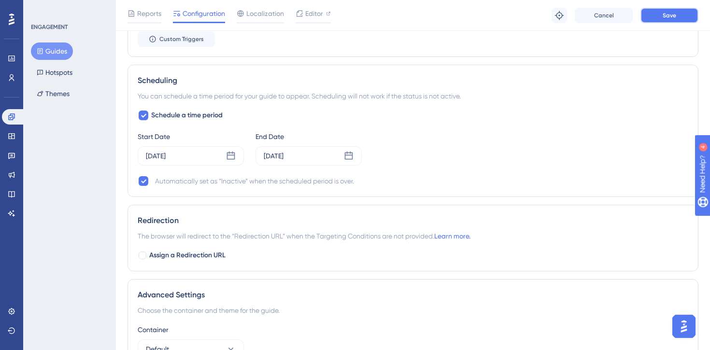
click at [664, 14] on span "Save" at bounding box center [669, 16] width 14 height 8
